Goal: Task Accomplishment & Management: Manage account settings

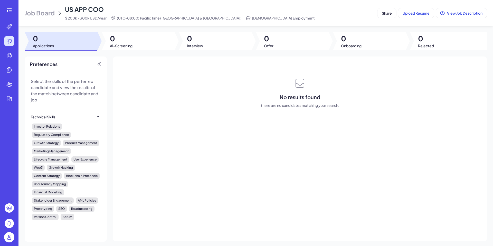
click at [11, 240] on img at bounding box center [9, 237] width 10 height 10
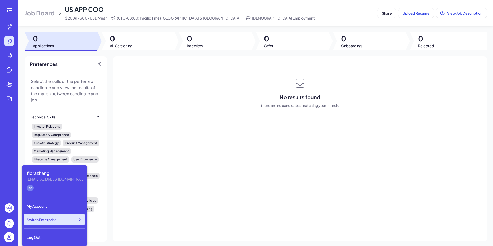
click at [73, 215] on div "Switch Enterprise" at bounding box center [55, 219] width 62 height 11
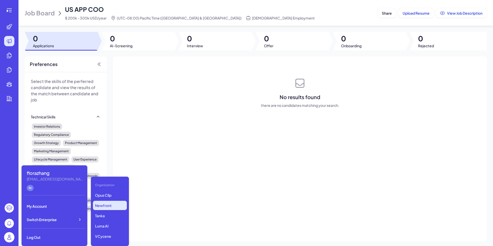
click at [105, 205] on p "Newfront" at bounding box center [110, 205] width 34 height 9
click at [42, 21] on header "Job Board US APP COO $ 200k - 300k USD/year (UTC-08:00) Pacific Time (US & Cana…" at bounding box center [255, 13] width 474 height 26
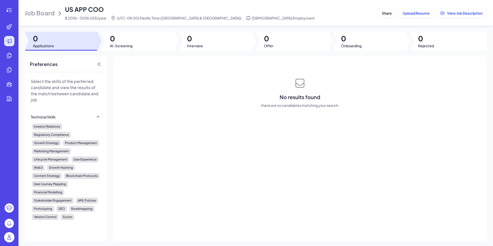
click at [43, 17] on div "Job Board US APP COO $ 200k - 300k USD/year (UTC-08:00) Pacific Time (US & Cana…" at bounding box center [200, 12] width 350 height 15
click at [10, 239] on img at bounding box center [9, 237] width 10 height 10
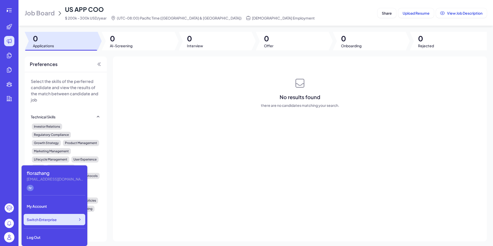
click at [56, 218] on span "Switch Enterprise" at bounding box center [42, 219] width 30 height 5
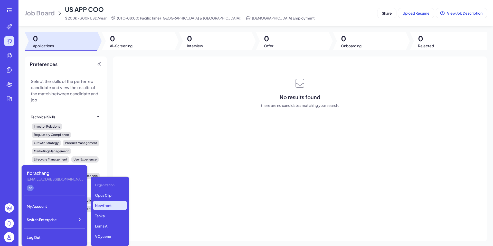
click at [111, 205] on p "Newfront" at bounding box center [110, 205] width 34 height 9
click at [107, 207] on p "Tanka" at bounding box center [110, 203] width 34 height 9
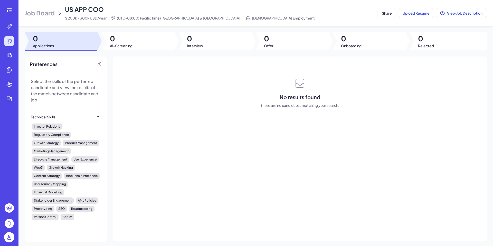
click at [7, 232] on img at bounding box center [9, 237] width 10 height 10
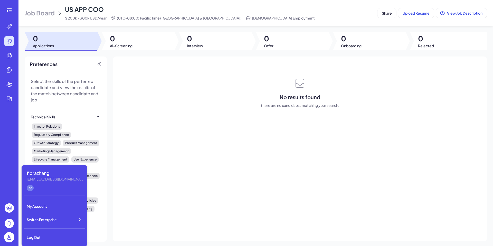
click at [70, 213] on div "florazhang [EMAIL_ADDRESS][DOMAIN_NAME] hr My Account Switch Enterprise Log Out" at bounding box center [55, 205] width 66 height 81
click at [71, 216] on div "Switch Enterprise" at bounding box center [55, 219] width 62 height 11
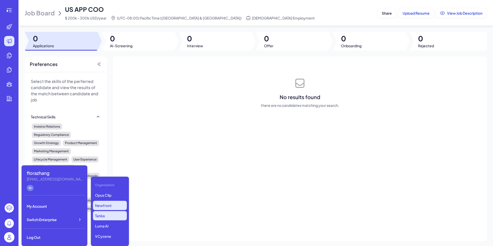
click at [104, 208] on p "Newfront" at bounding box center [110, 205] width 34 height 9
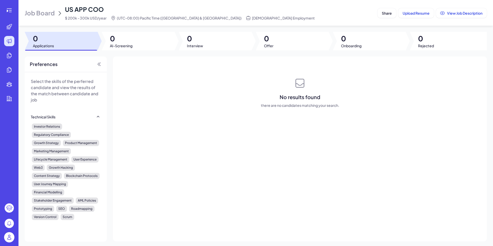
click at [50, 13] on span "Job Board" at bounding box center [40, 13] width 30 height 8
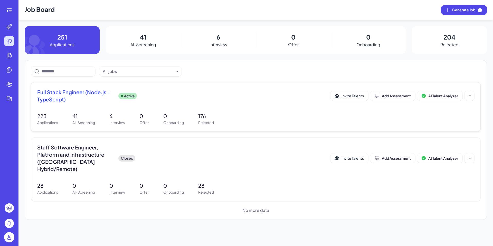
click at [79, 108] on div "Full Stack Engineer (Node.js + TypeScript) Active Invite Talents Add Assessment…" at bounding box center [255, 106] width 449 height 49
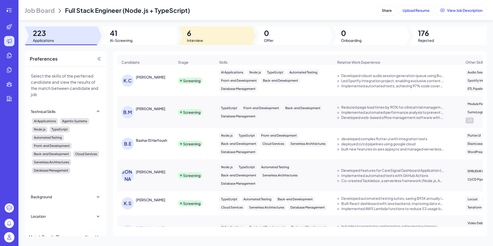
click at [186, 39] on div at bounding box center [215, 35] width 73 height 18
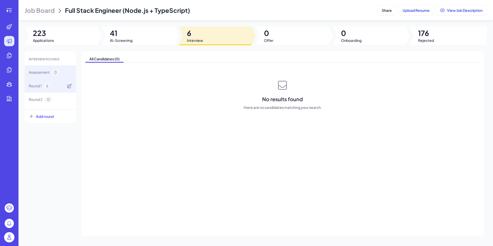
click at [37, 86] on span "Round 1" at bounding box center [35, 85] width 13 height 5
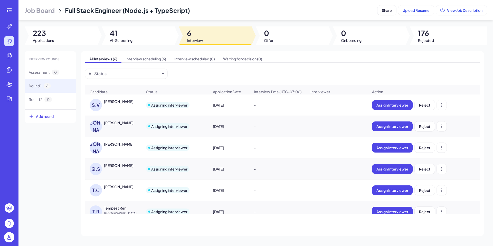
scroll to position [11, 0]
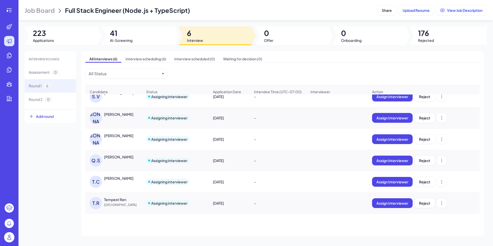
click at [106, 199] on div "Tempest Ren" at bounding box center [115, 199] width 22 height 5
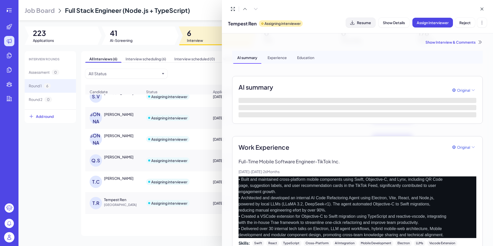
click at [368, 22] on span "Resume" at bounding box center [364, 22] width 14 height 5
click at [245, 25] on span "Tempest Ren" at bounding box center [242, 23] width 29 height 7
copy span "Tempest Ren"
